Goal: Transaction & Acquisition: Purchase product/service

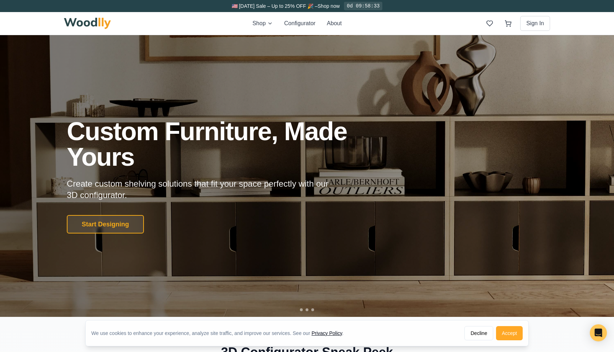
click at [511, 338] on button "Accept" at bounding box center [509, 334] width 27 height 14
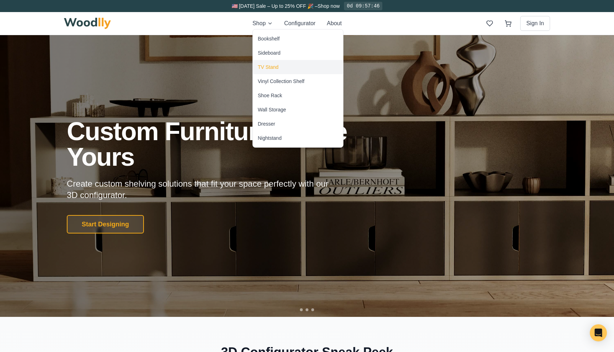
click at [273, 69] on div "TV Stand" at bounding box center [268, 67] width 21 height 7
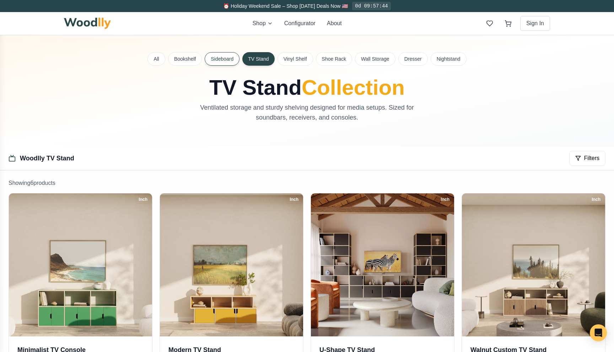
click at [225, 61] on button "Sideboard" at bounding box center [222, 59] width 35 height 14
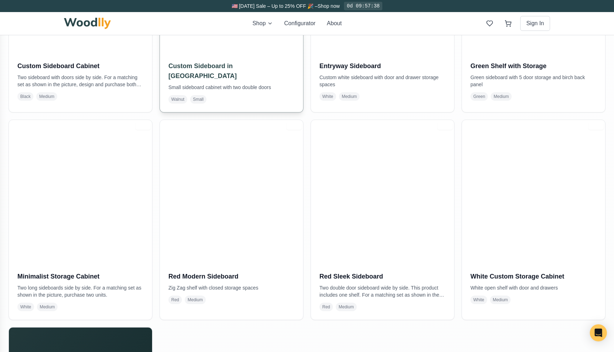
scroll to position [501, 0]
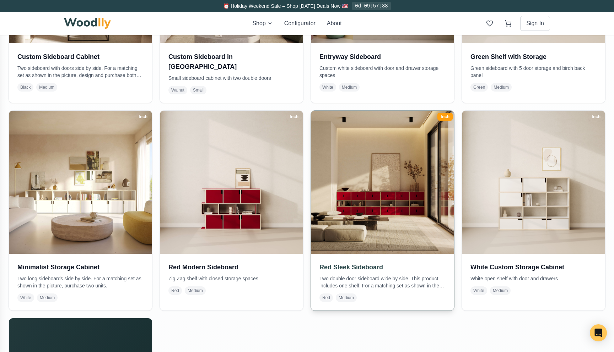
click at [355, 189] on img at bounding box center [382, 182] width 150 height 150
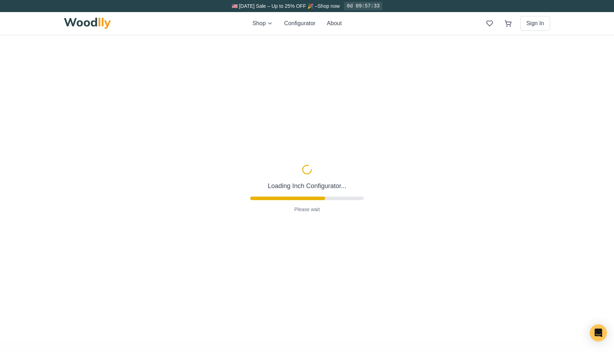
type input "56"
type input "3"
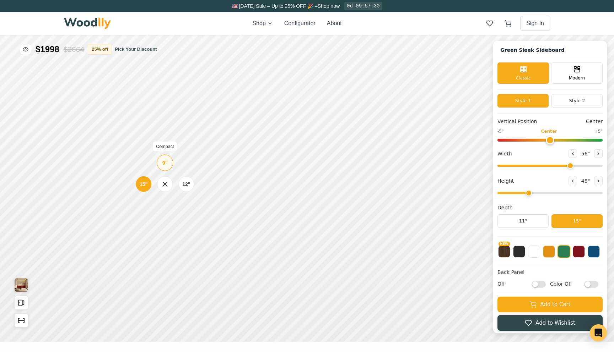
click at [169, 168] on div "9" Compact" at bounding box center [165, 163] width 16 height 16
drag, startPoint x: 571, startPoint y: 167, endPoint x: 606, endPoint y: 168, distance: 35.2
type input "72"
click at [603, 167] on input "range" at bounding box center [549, 166] width 105 height 2
click at [389, 142] on icon at bounding box center [390, 140] width 9 height 9
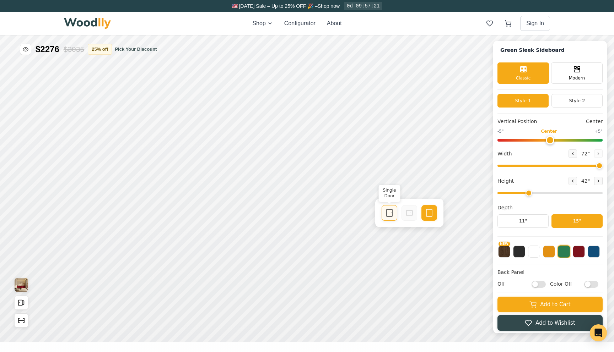
click at [386, 209] on icon at bounding box center [389, 213] width 9 height 9
click at [26, 302] on button "Open All Doors and Drawers" at bounding box center [21, 303] width 14 height 14
click at [26, 302] on button "Close All Doors and Drawers" at bounding box center [21, 303] width 14 height 14
click at [23, 317] on icon "Show Dimensions" at bounding box center [21, 321] width 8 height 8
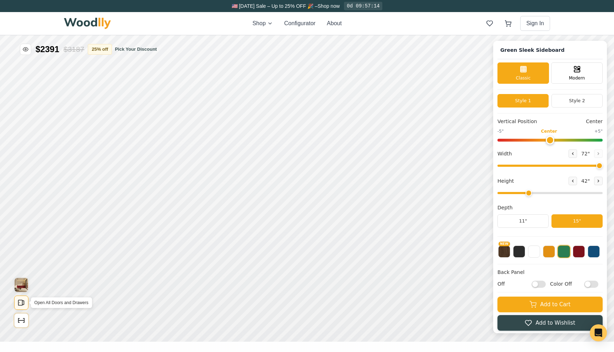
click at [23, 305] on icon "Open All Doors and Drawers" at bounding box center [21, 303] width 8 height 8
click at [23, 306] on icon "Open All Doors and Drawers" at bounding box center [21, 303] width 8 height 8
click at [21, 322] on icon "Show Dimensions" at bounding box center [21, 321] width 8 height 8
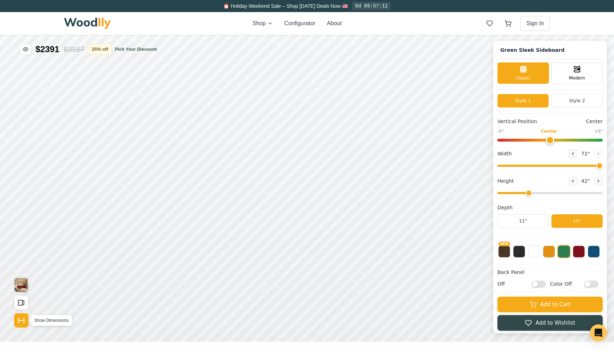
click at [21, 322] on icon "Show Dimensions" at bounding box center [21, 321] width 8 height 8
click at [22, 291] on img "View Gallery" at bounding box center [22, 285] width 14 height 14
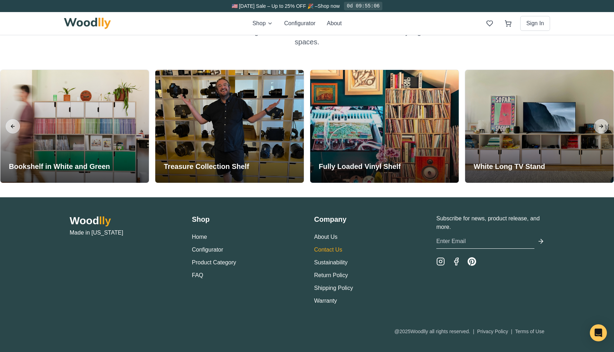
scroll to position [1699, 0]
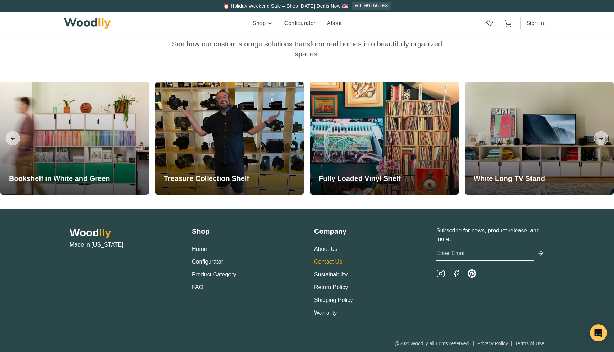
click at [333, 252] on link "About Us" at bounding box center [325, 249] width 23 height 6
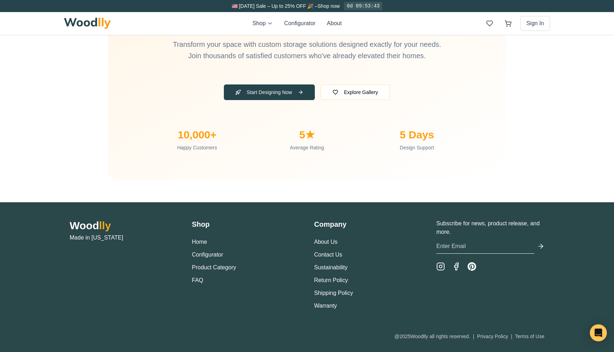
scroll to position [2329, 0]
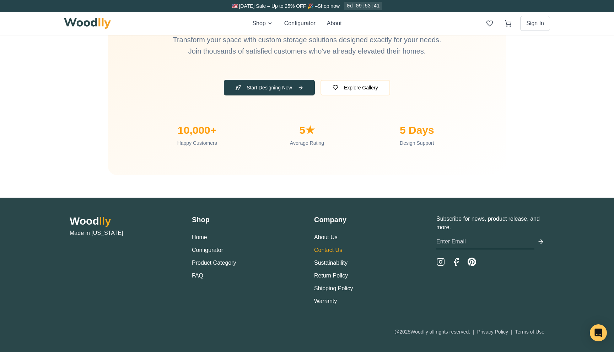
click at [328, 249] on link "Contact Us" at bounding box center [328, 250] width 28 height 6
